Goal: Task Accomplishment & Management: Manage account settings

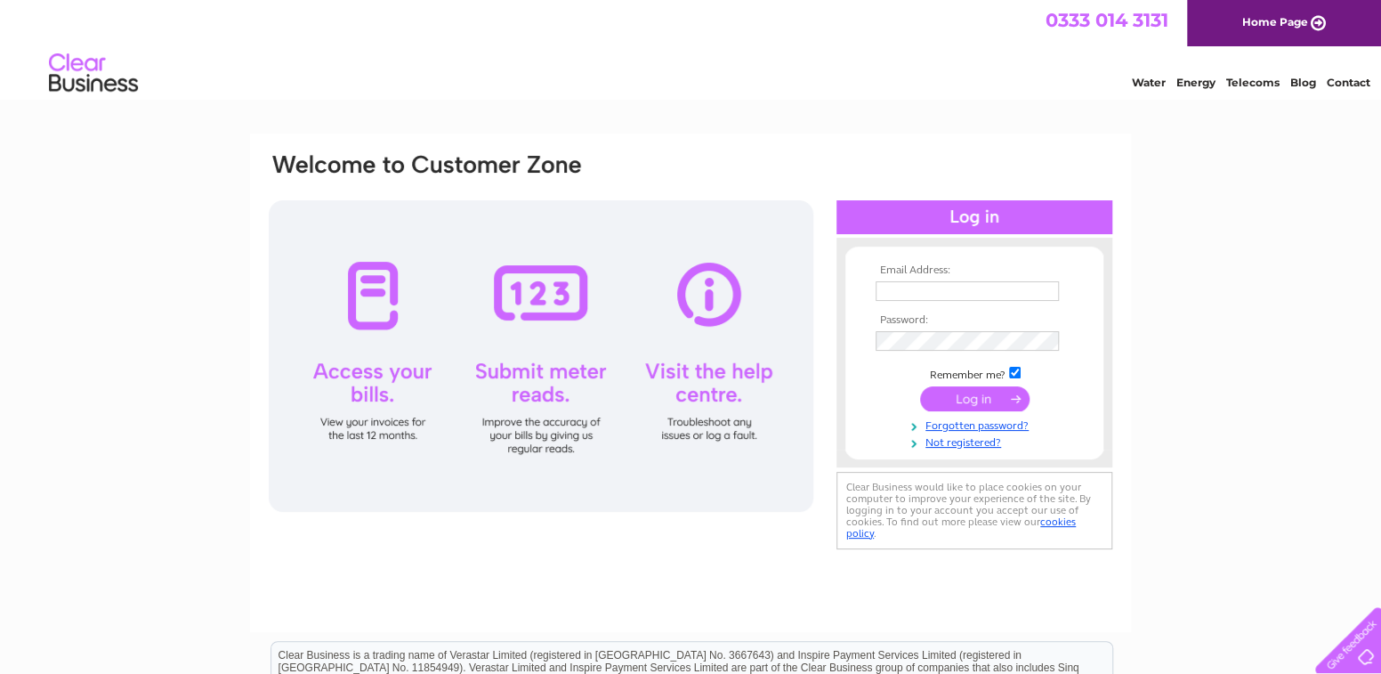
click at [979, 271] on th "Email Address:" at bounding box center [974, 270] width 206 height 12
click at [1006, 267] on th "Email Address:" at bounding box center [974, 270] width 206 height 12
click at [963, 298] on input "text" at bounding box center [967, 291] width 183 height 20
type input "[PERSON_NAME][EMAIL_ADDRESS][DOMAIN_NAME]"
click at [920, 388] on input "submit" at bounding box center [974, 400] width 109 height 25
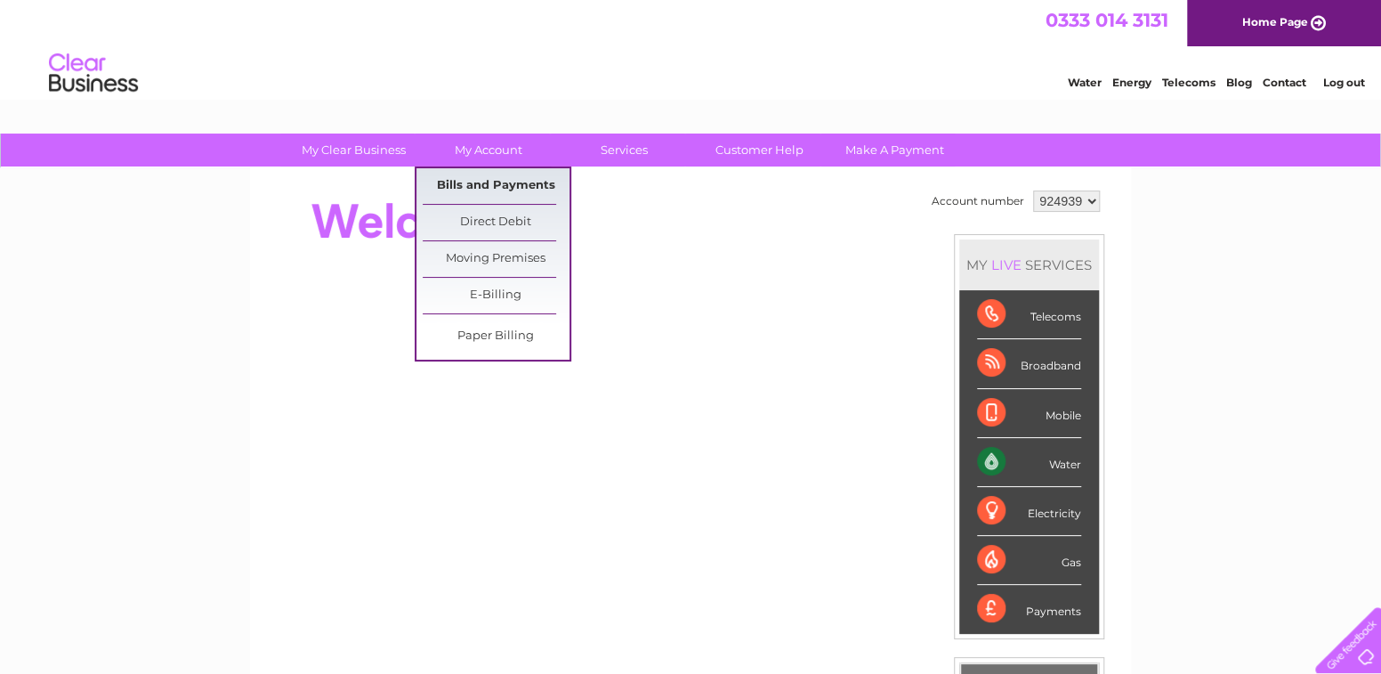
click at [493, 185] on link "Bills and Payments" at bounding box center [496, 186] width 147 height 36
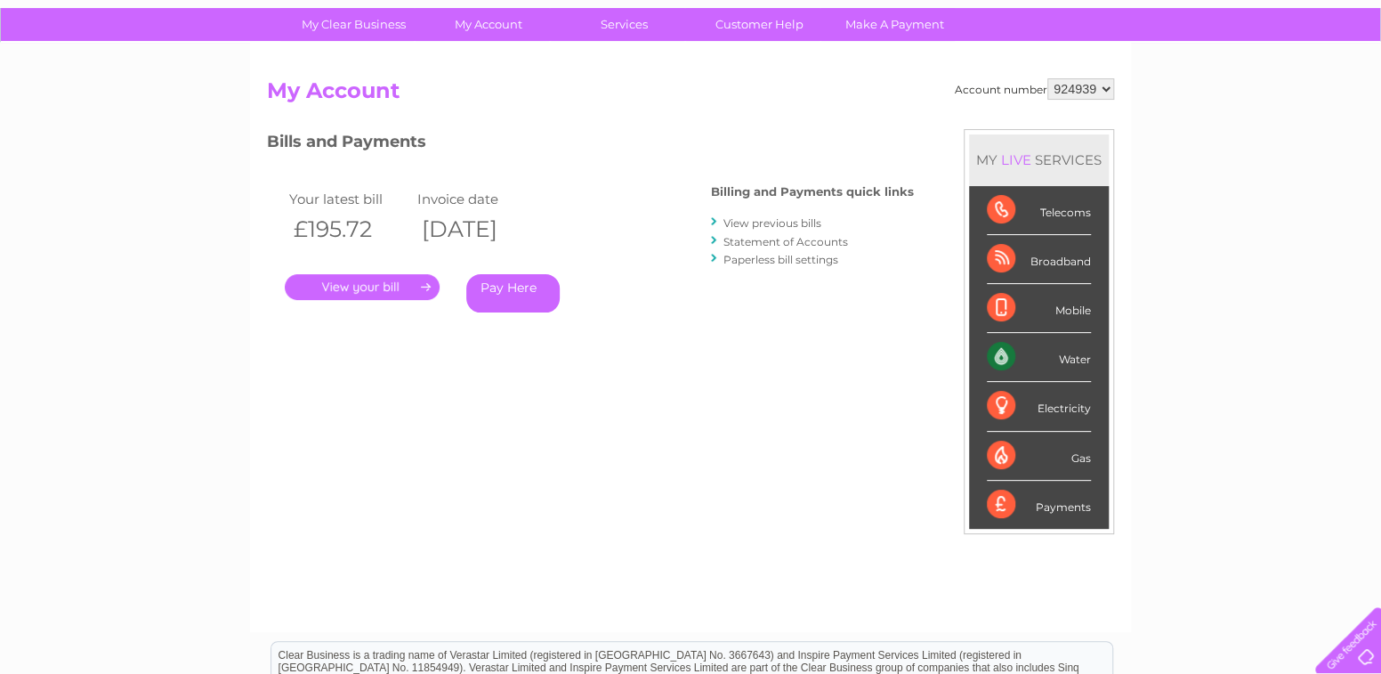
scroll to position [178, 0]
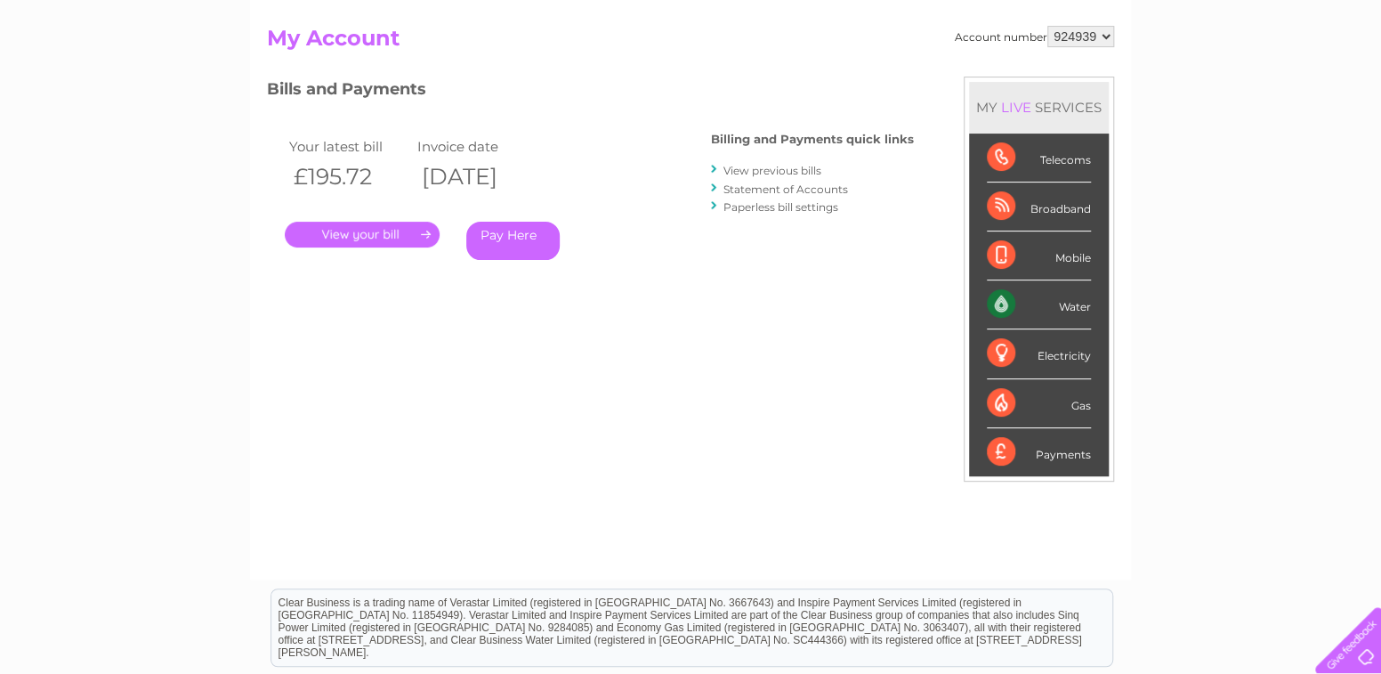
click at [374, 233] on link "." at bounding box center [362, 235] width 155 height 26
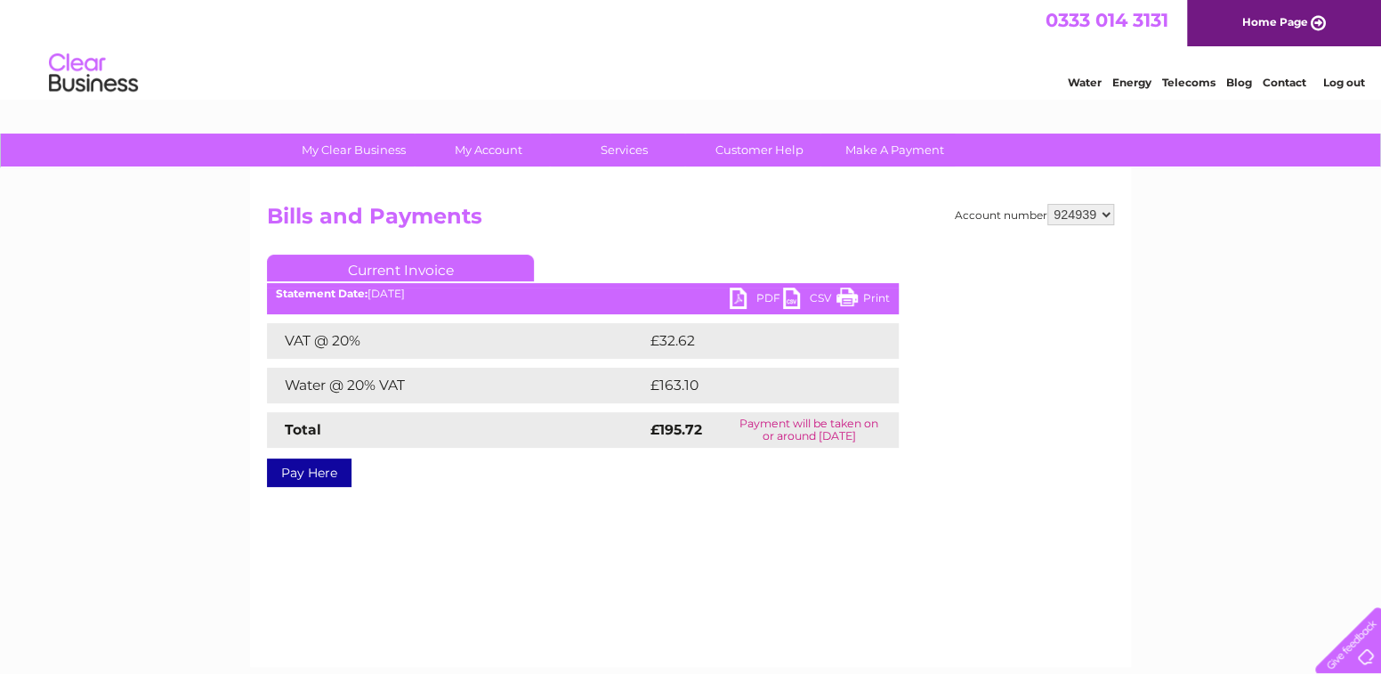
click at [853, 295] on link "Print" at bounding box center [863, 300] width 53 height 26
